Goal: Find specific page/section: Find specific page/section

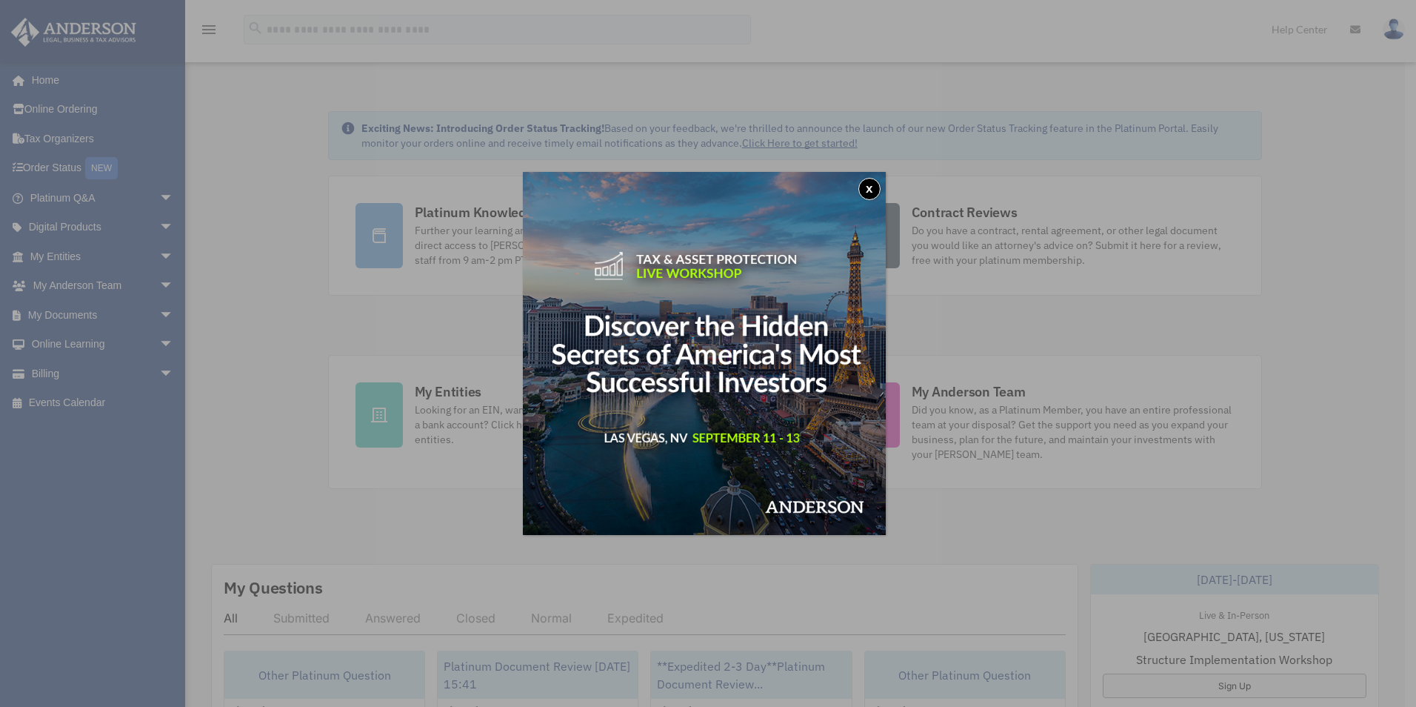
click at [870, 185] on button "x" at bounding box center [870, 189] width 22 height 22
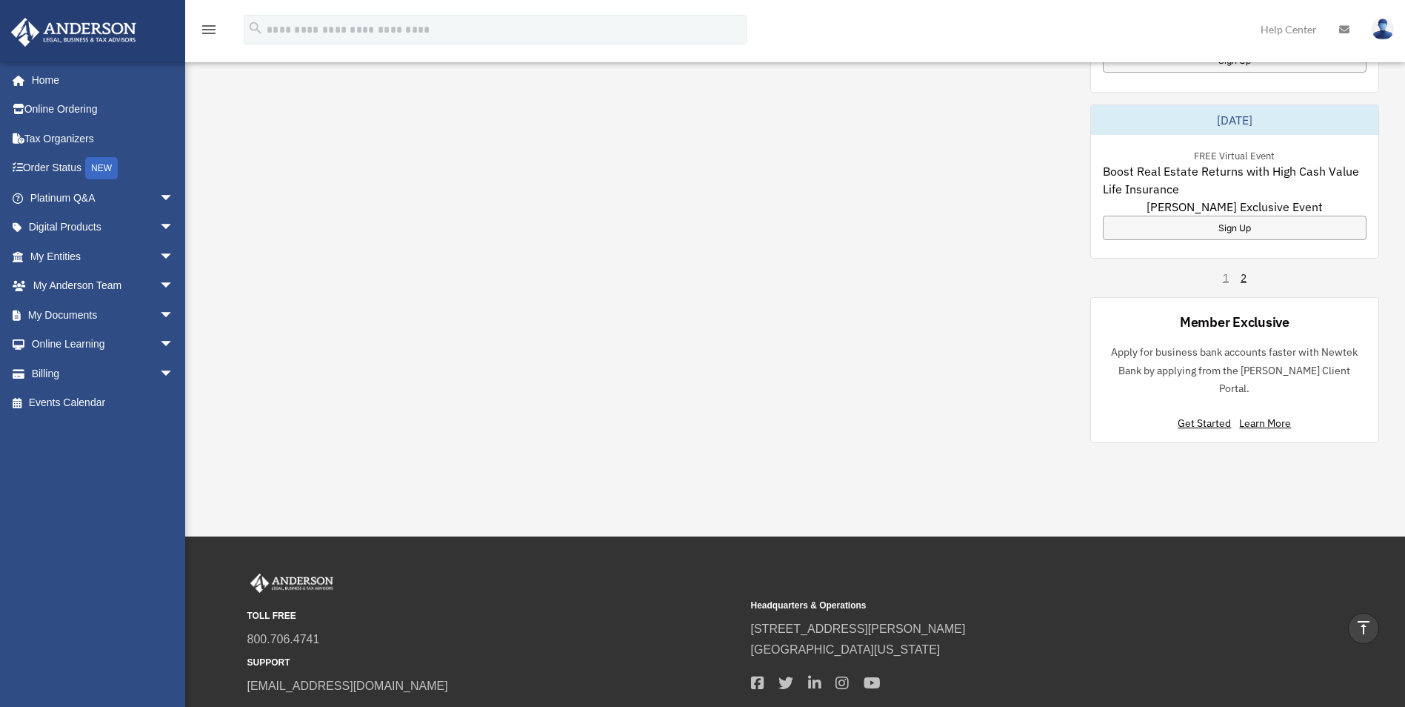
scroll to position [676, 0]
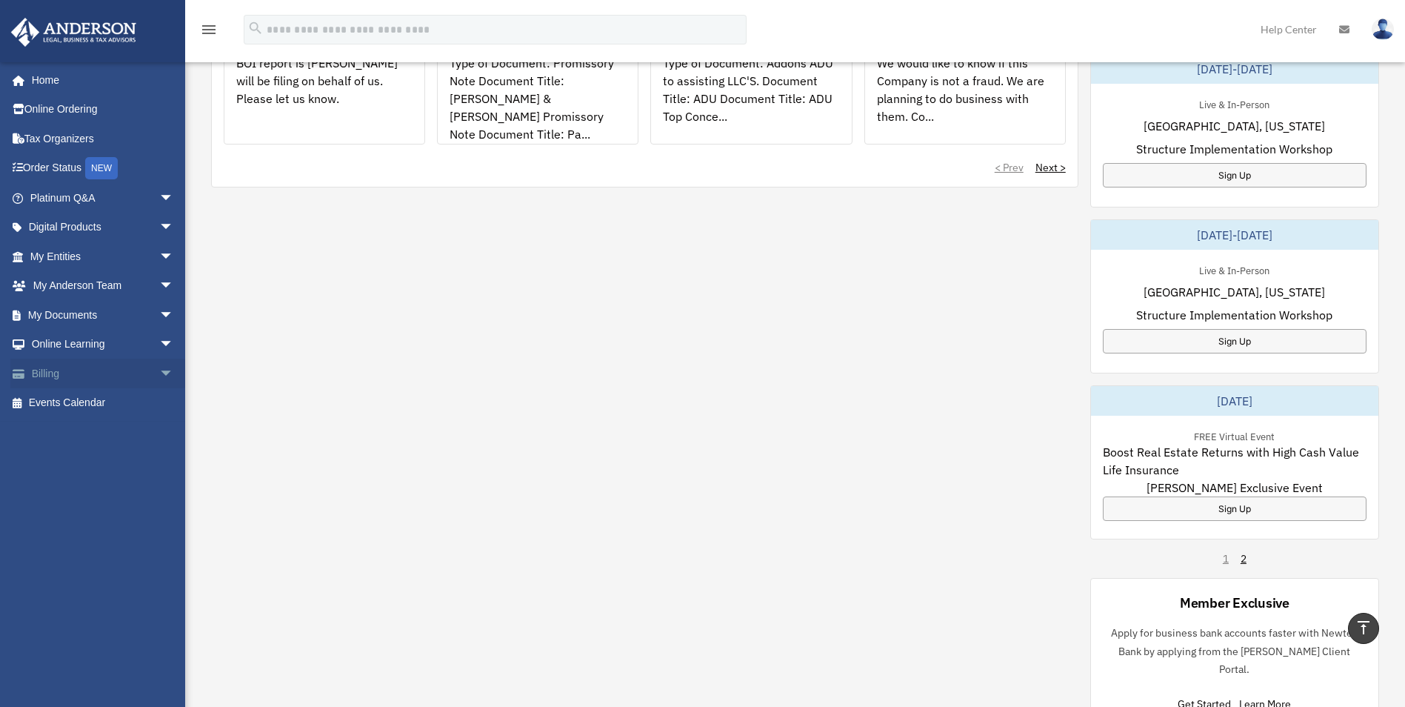
click at [46, 373] on link "Billing arrow_drop_down" at bounding box center [103, 374] width 186 height 30
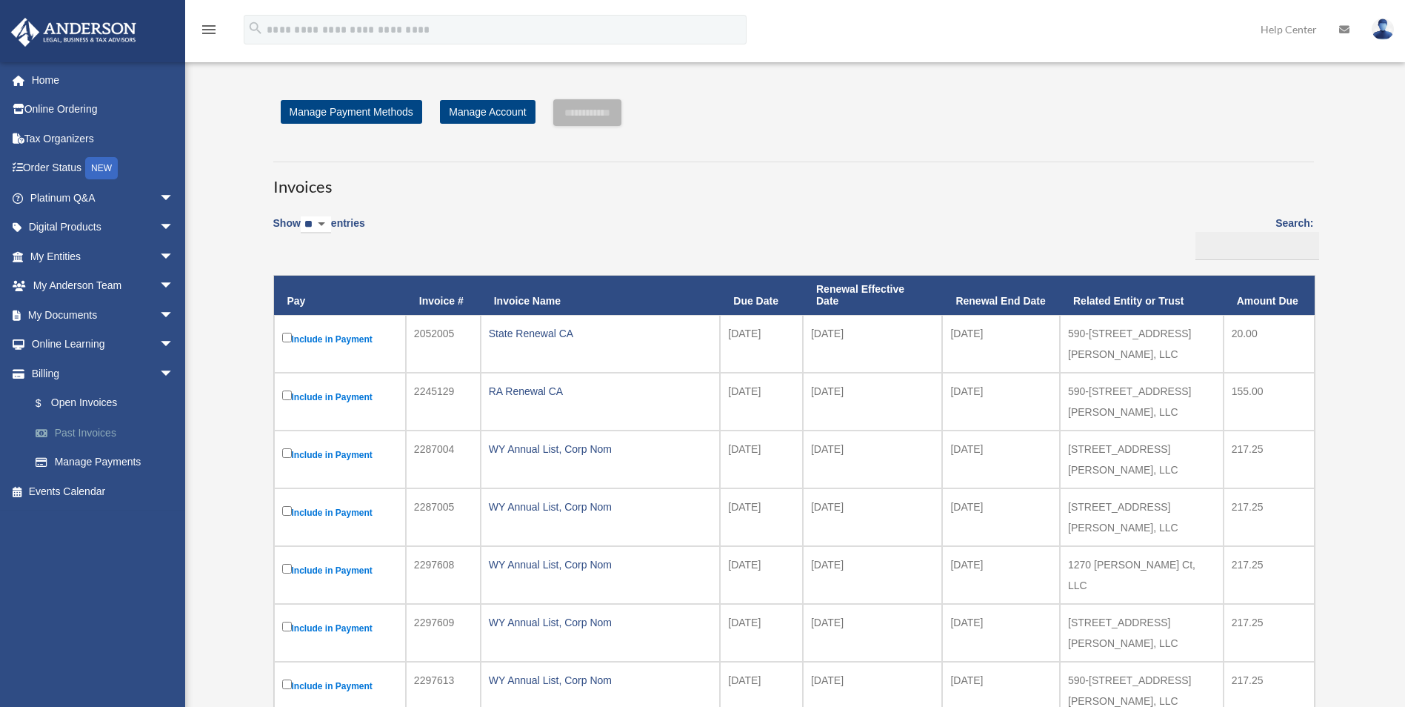
click at [96, 432] on link "Past Invoices" at bounding box center [109, 433] width 176 height 30
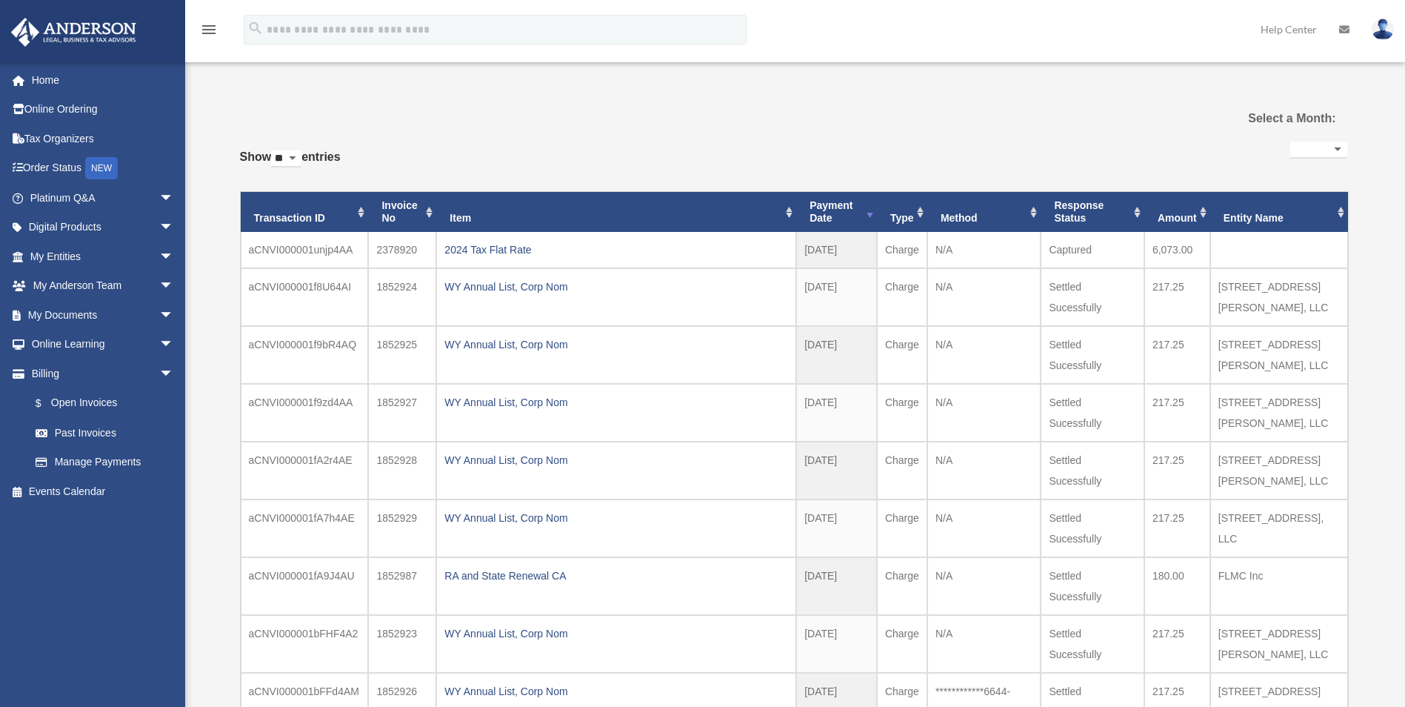
select select
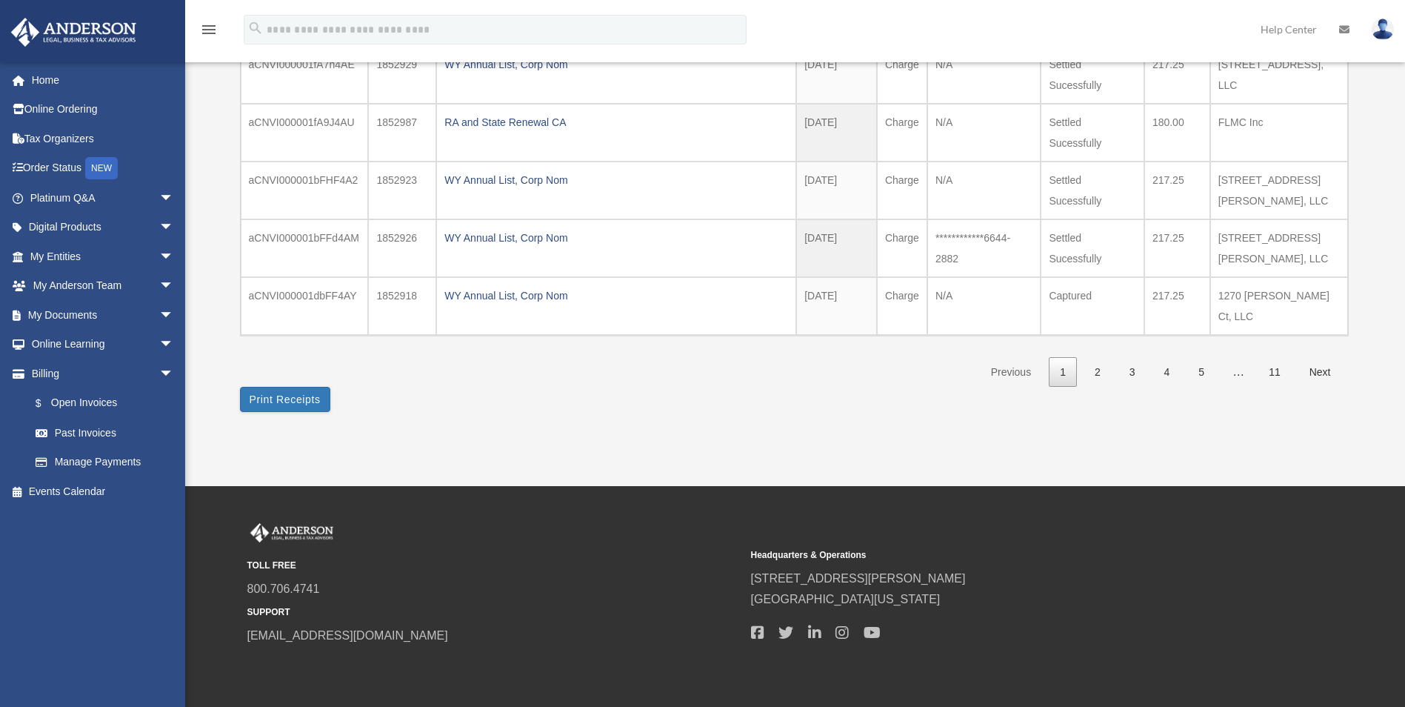
scroll to position [489, 0]
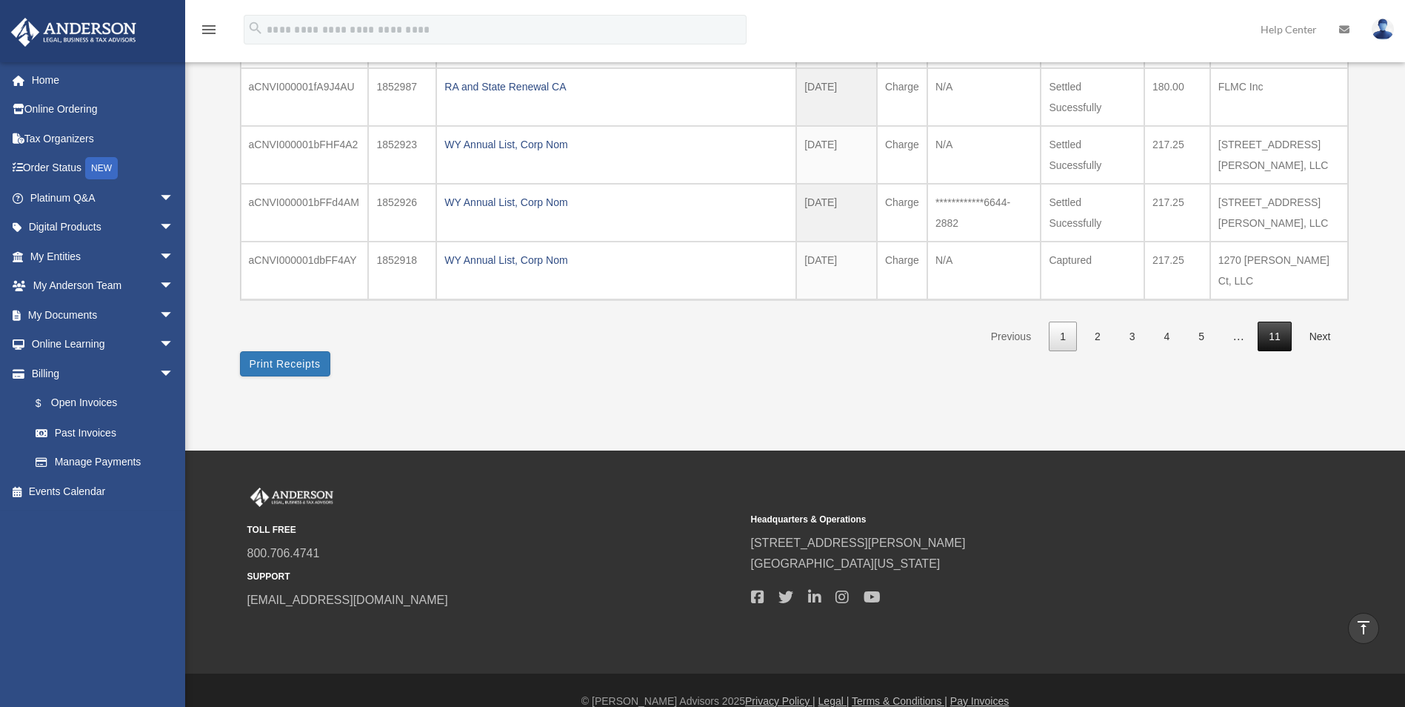
click at [1279, 322] on link "11" at bounding box center [1275, 337] width 34 height 30
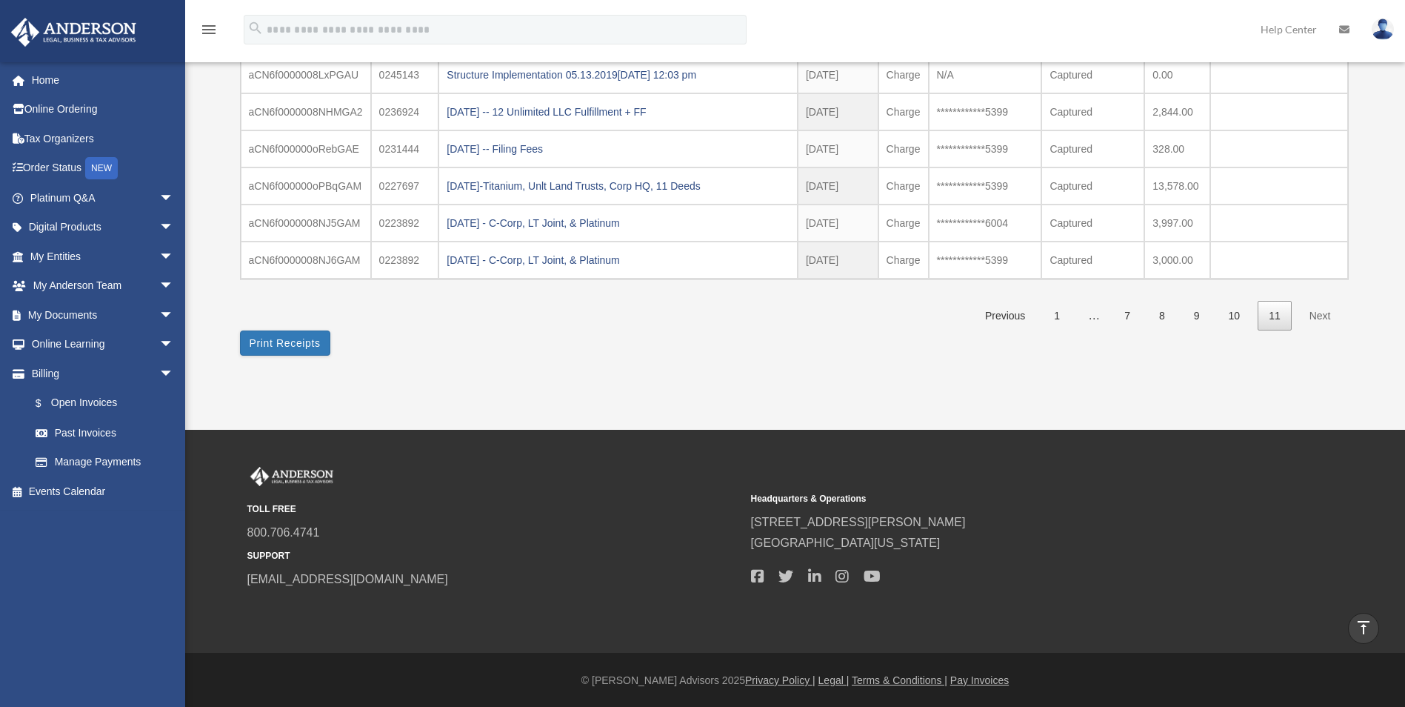
click at [1279, 317] on link "11" at bounding box center [1275, 316] width 34 height 30
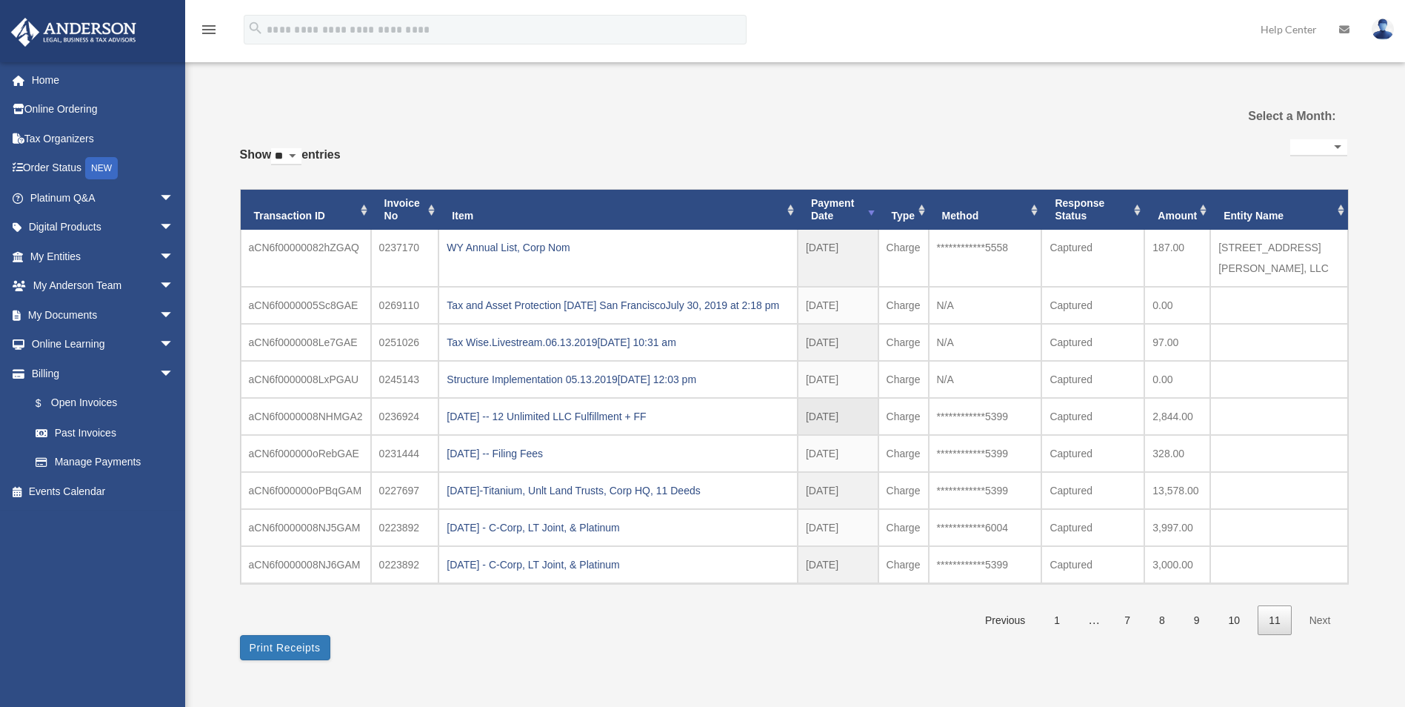
scroll to position [0, 0]
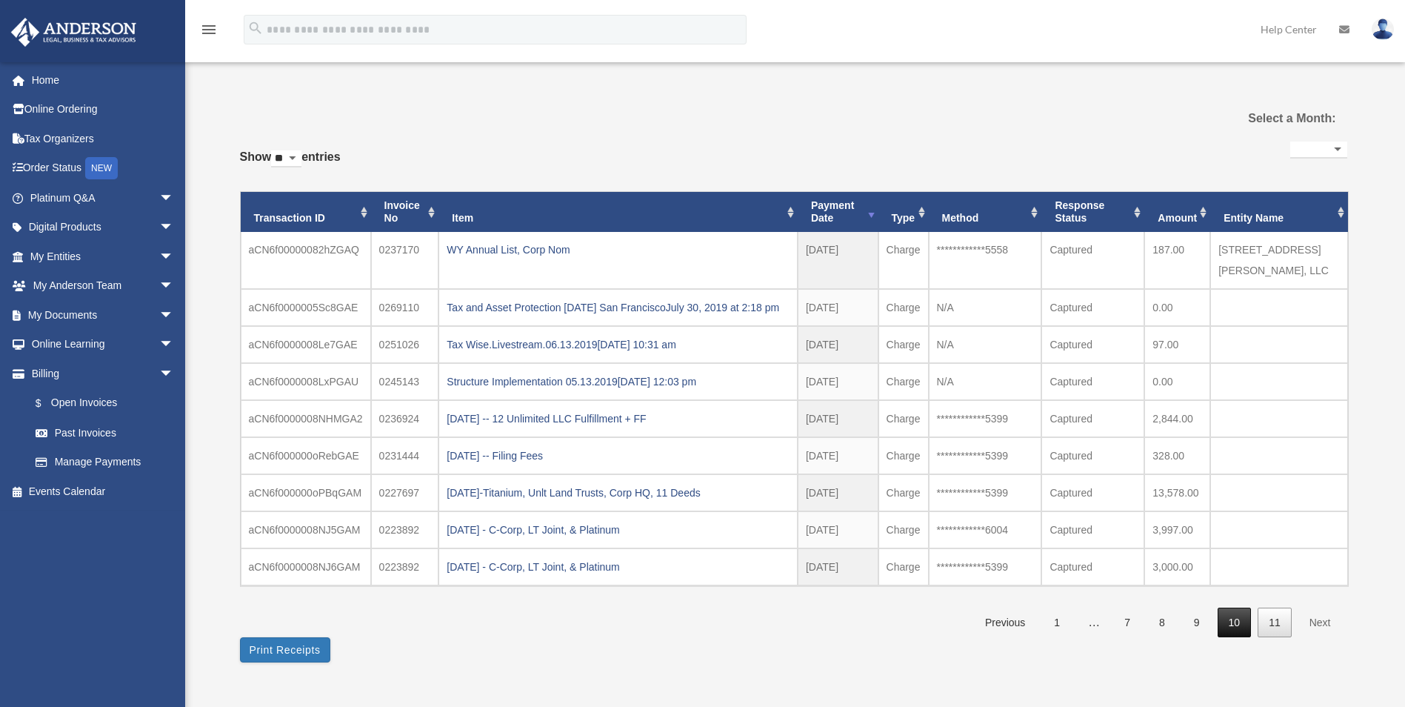
click at [1231, 629] on link "10" at bounding box center [1235, 622] width 34 height 30
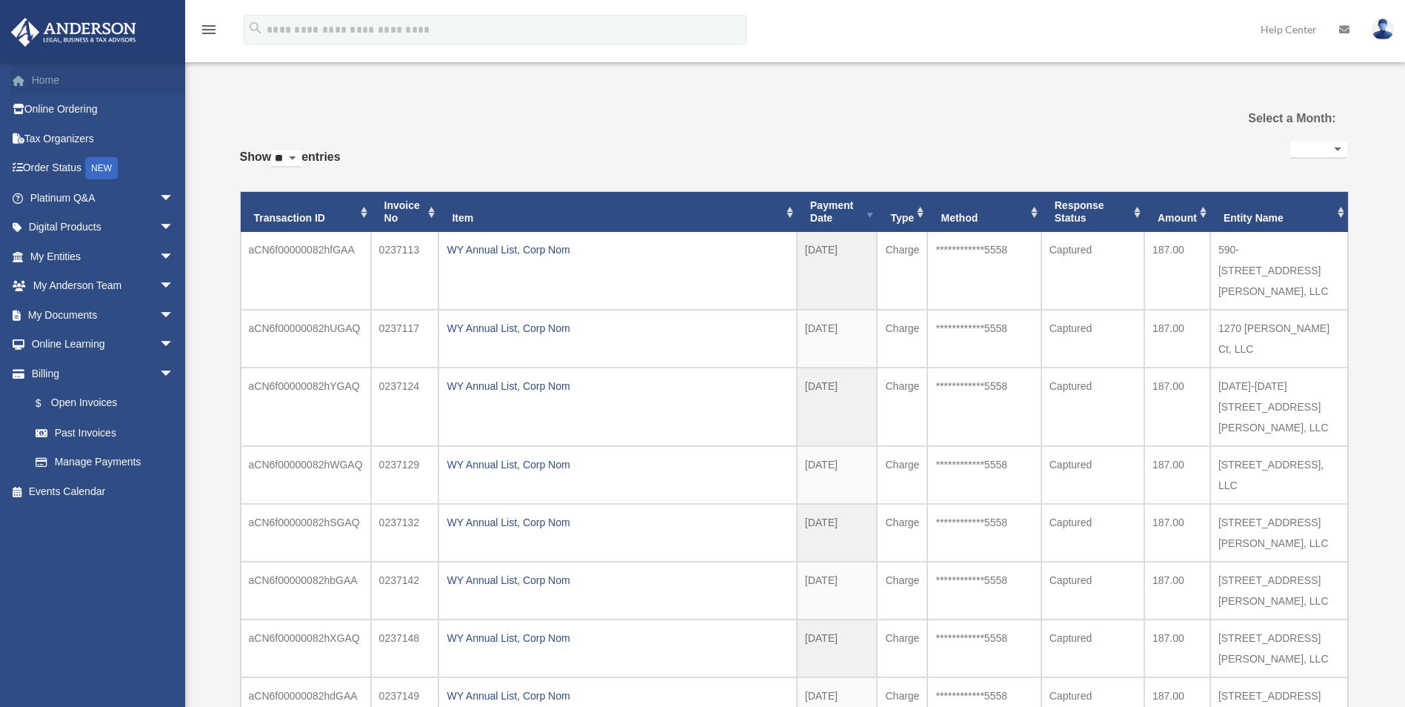
click at [39, 81] on link "Home" at bounding box center [103, 80] width 186 height 30
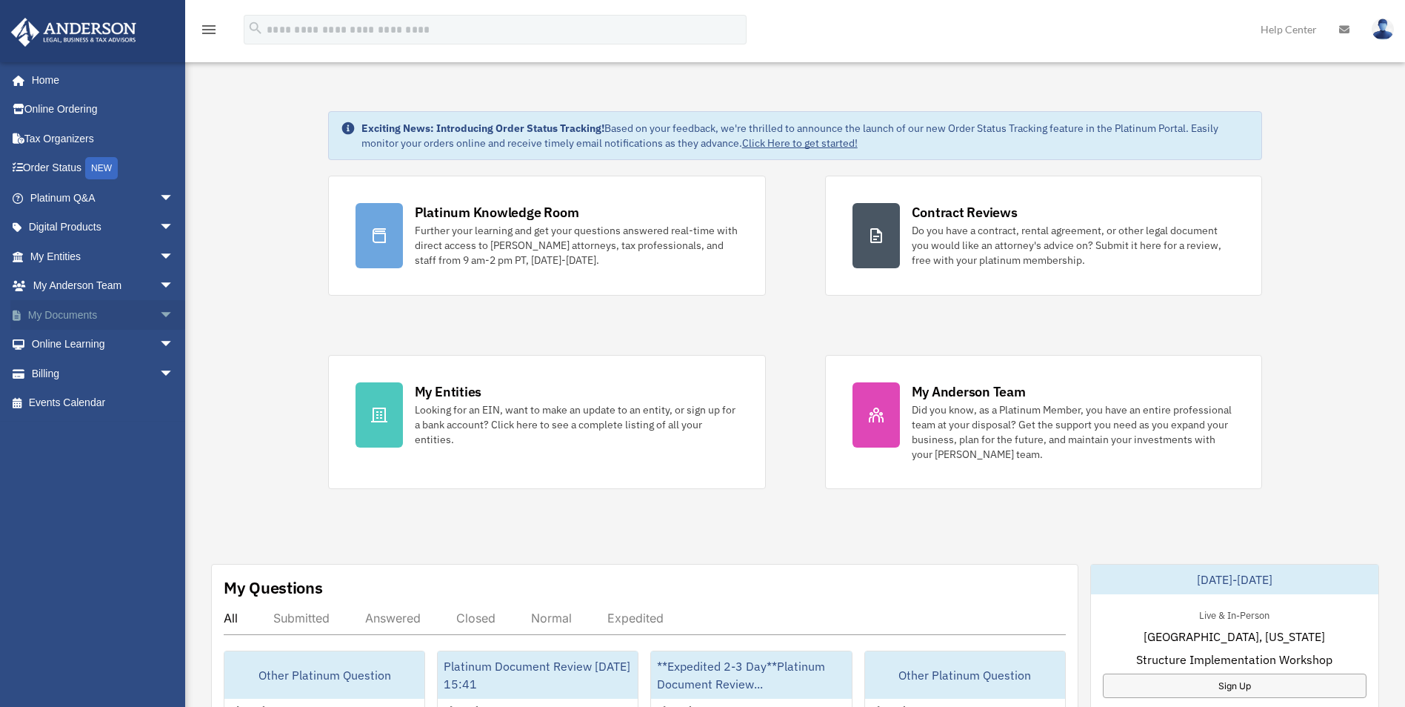
click at [82, 313] on link "My Documents arrow_drop_down" at bounding box center [103, 315] width 186 height 30
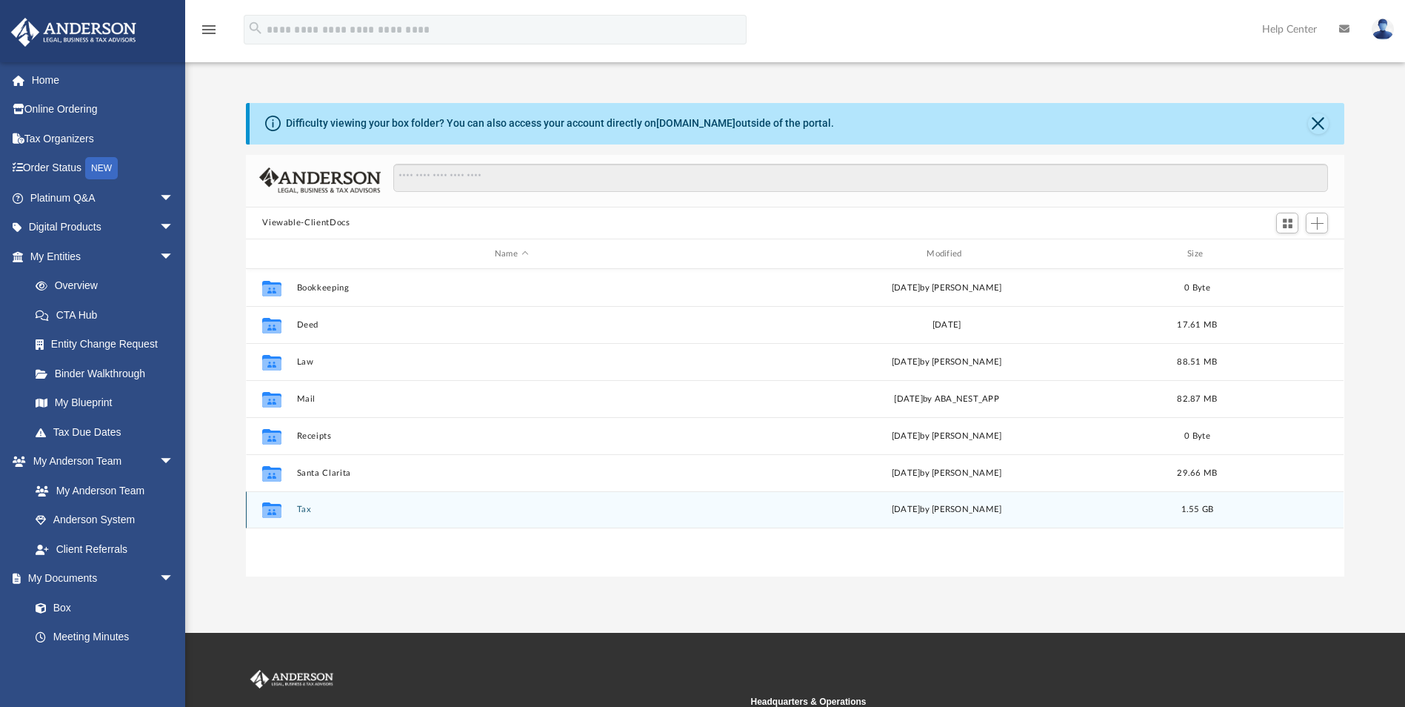
scroll to position [326, 1088]
click at [308, 511] on button "Tax" at bounding box center [511, 510] width 429 height 10
